Goal: Task Accomplishment & Management: Manage account settings

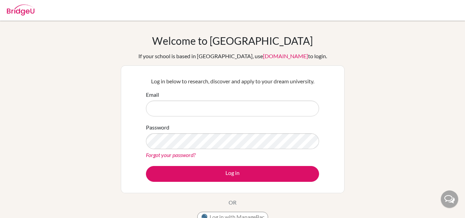
type input "[EMAIL_ADDRESS][DOMAIN_NAME]"
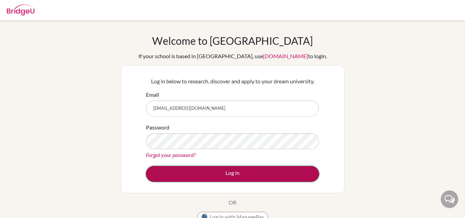
click at [201, 168] on button "Log in" at bounding box center [232, 174] width 173 height 16
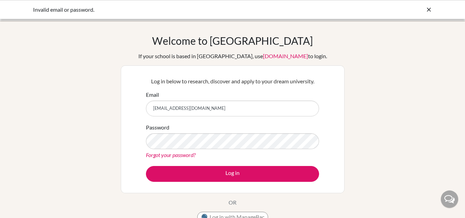
click at [183, 155] on link "Forgot your password?" at bounding box center [171, 155] width 50 height 7
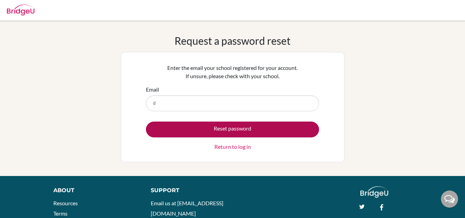
type input "[EMAIL_ADDRESS][DOMAIN_NAME]"
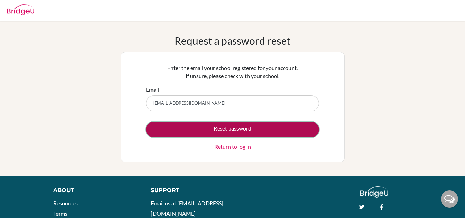
click at [210, 128] on button "Reset password" at bounding box center [232, 130] width 173 height 16
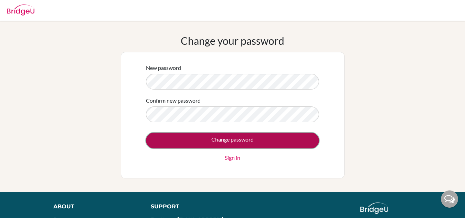
click at [205, 140] on input "Change password" at bounding box center [232, 141] width 173 height 16
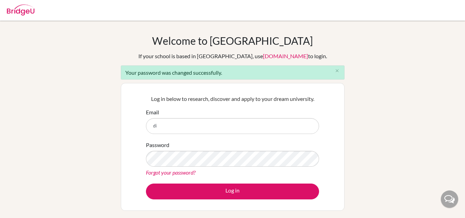
type input "[EMAIL_ADDRESS][DOMAIN_NAME]"
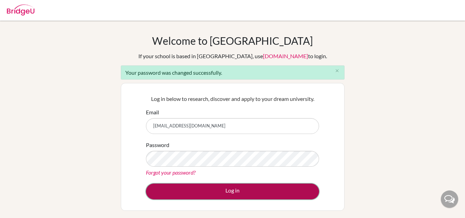
click at [227, 195] on button "Log in" at bounding box center [232, 192] width 173 height 16
